Goal: Find specific page/section: Find specific page/section

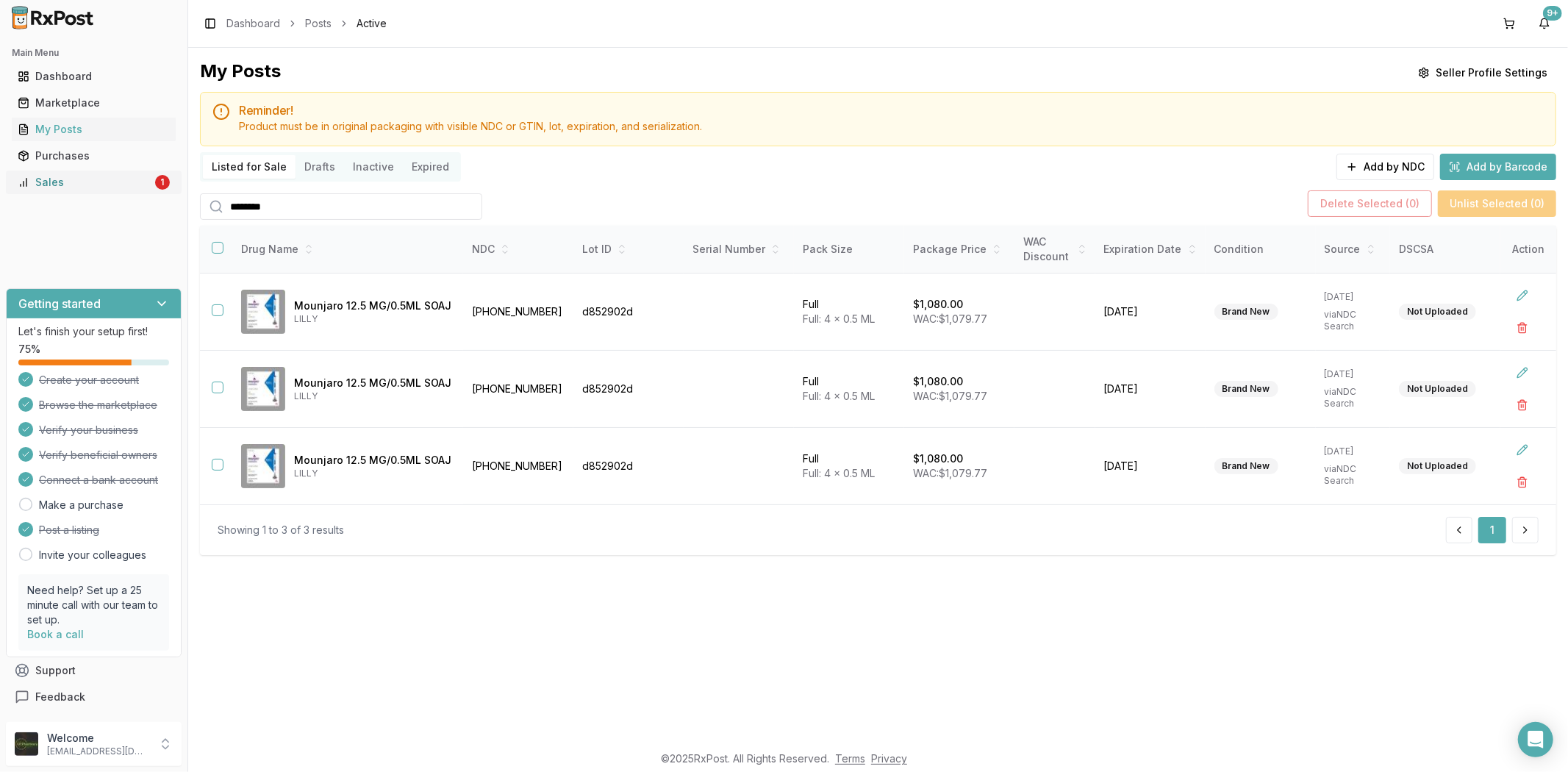
click at [72, 192] on link "Sales 1" at bounding box center [94, 182] width 164 height 27
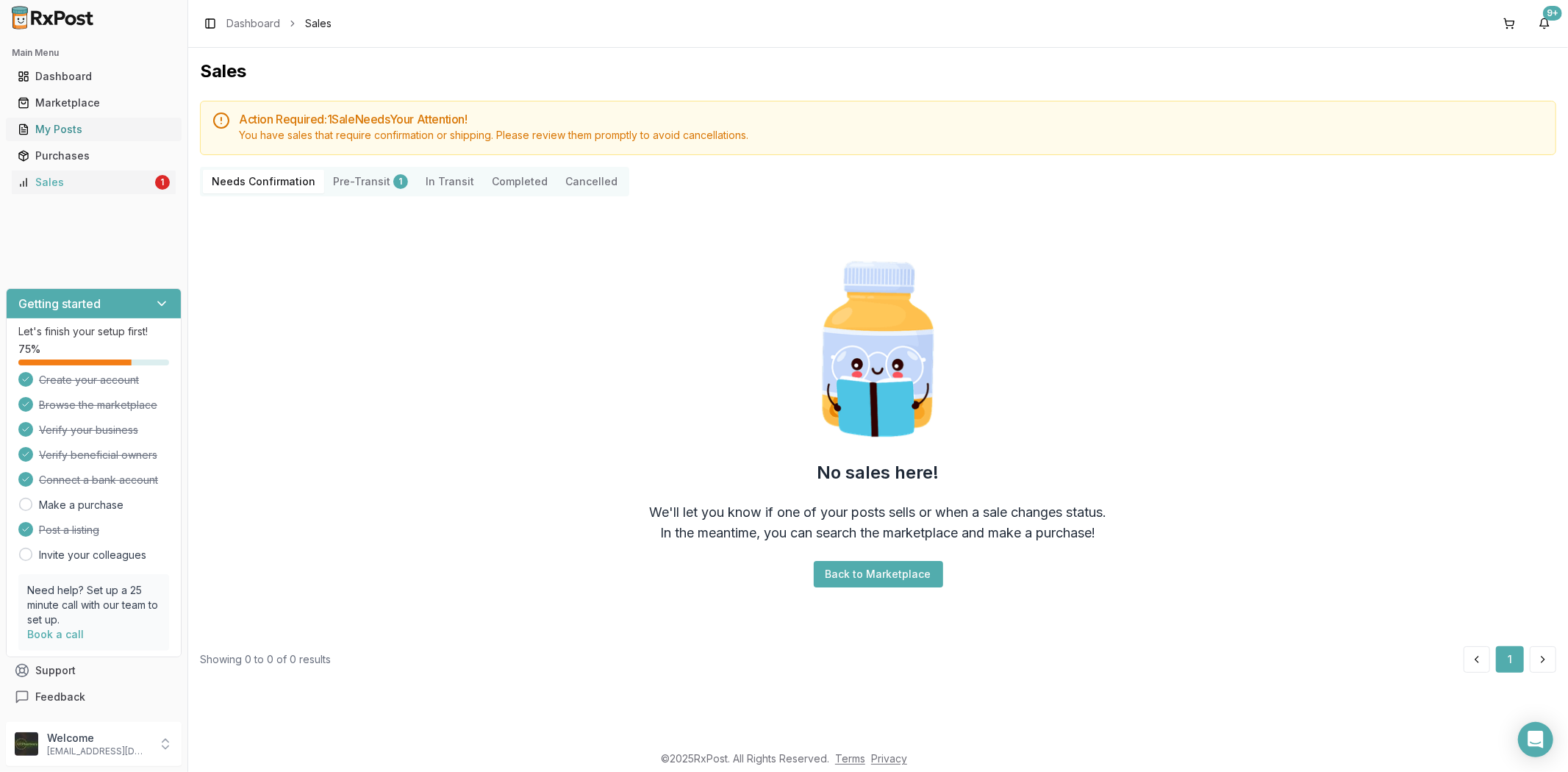
click at [69, 130] on div "My Posts" at bounding box center [94, 129] width 152 height 15
